Goal: Information Seeking & Learning: Learn about a topic

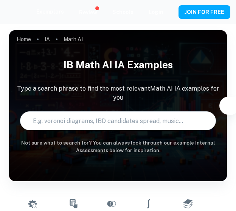
scroll to position [216, 0]
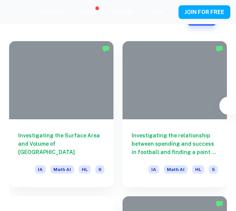
type input "Correlation"
type input "Math AI"
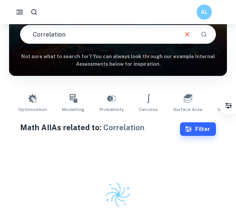
drag, startPoint x: 0, startPoint y: 0, endPoint x: 92, endPoint y: 37, distance: 98.9
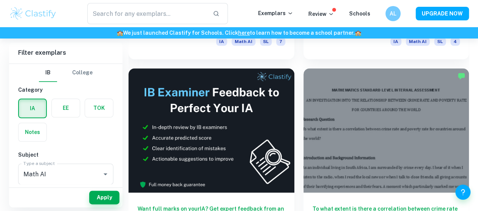
scroll to position [389, 0]
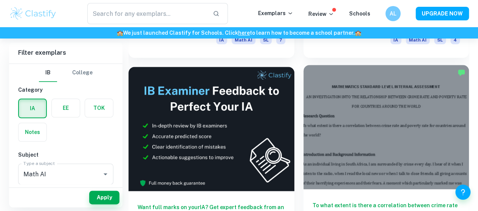
click at [235, 201] on h6 "To what extent is there a correlation between crime rate and poverty rate for c…" at bounding box center [387, 213] width 148 height 25
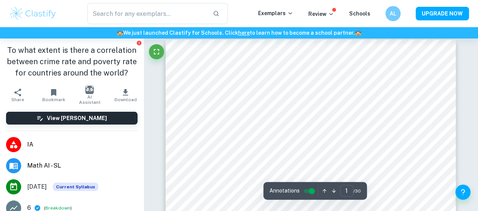
scroll to position [4, 0]
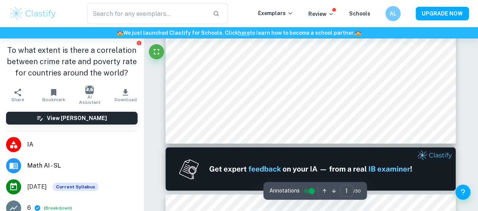
type input "2"
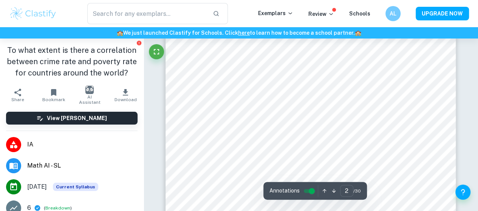
scroll to position [474, 0]
click at [235, 82] on div at bounding box center [309, 82] width 232 height 21
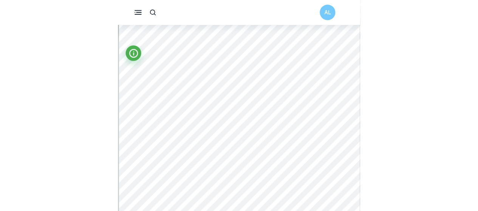
scroll to position [2615, 0]
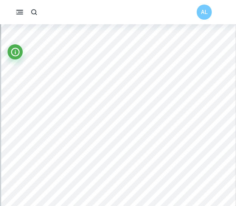
click at [81, 192] on div at bounding box center [139, 193] width 223 height 21
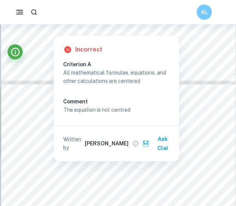
scroll to position [3146, 0]
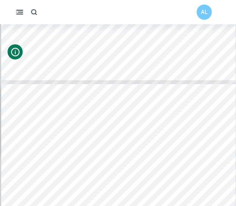
type input "10"
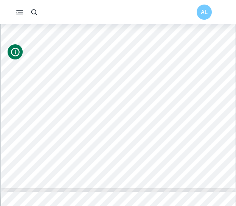
scroll to position [3037, 0]
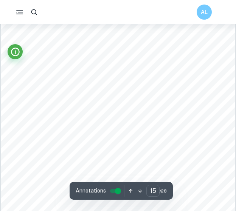
scroll to position [4549, 0]
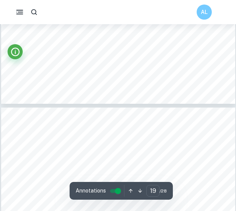
type input "20"
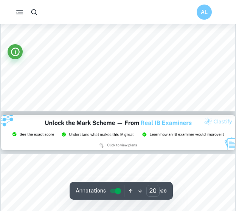
scroll to position [6160, 0]
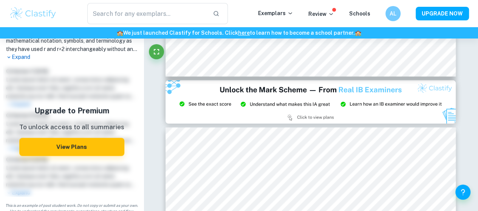
scroll to position [262, 0]
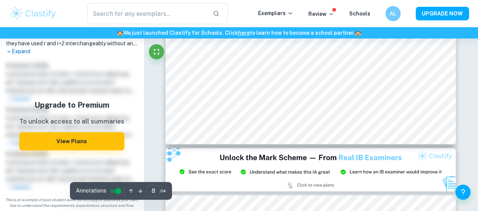
type input "9"
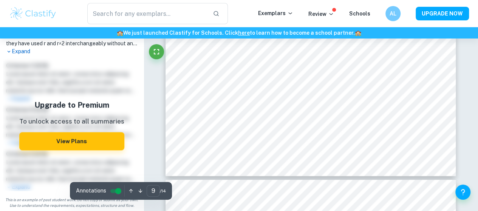
scroll to position [3421, 0]
